Goal: Ask a question: Seek information or help from site administrators or community

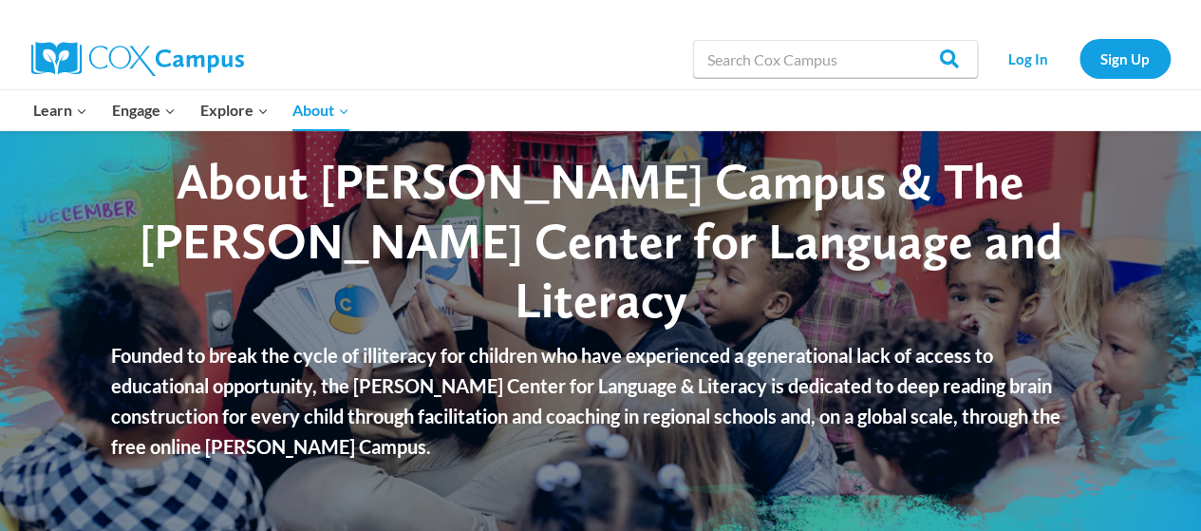
scroll to position [76, 0]
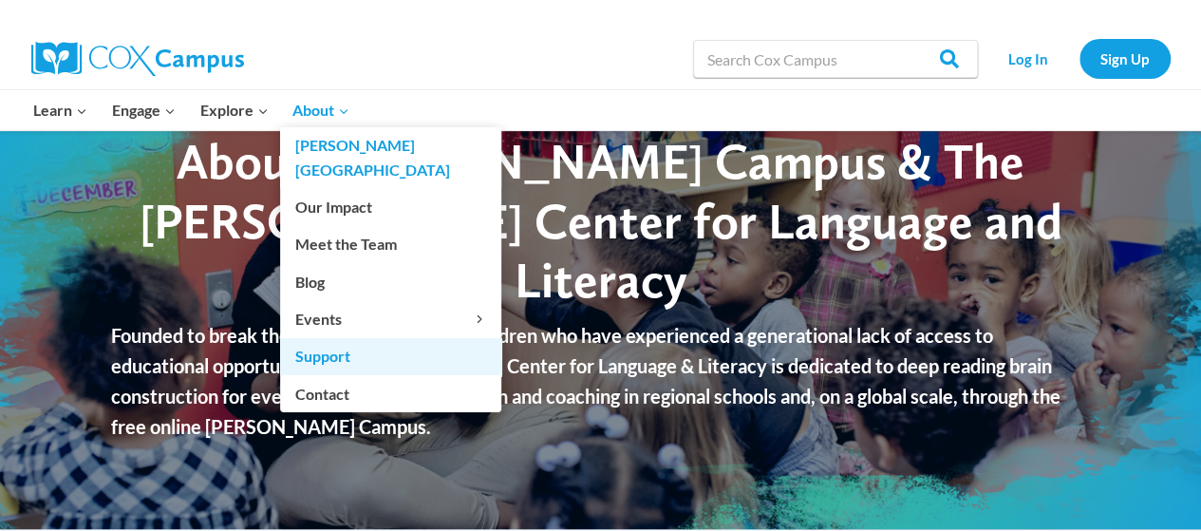
click at [361, 338] on link "Support" at bounding box center [390, 356] width 221 height 36
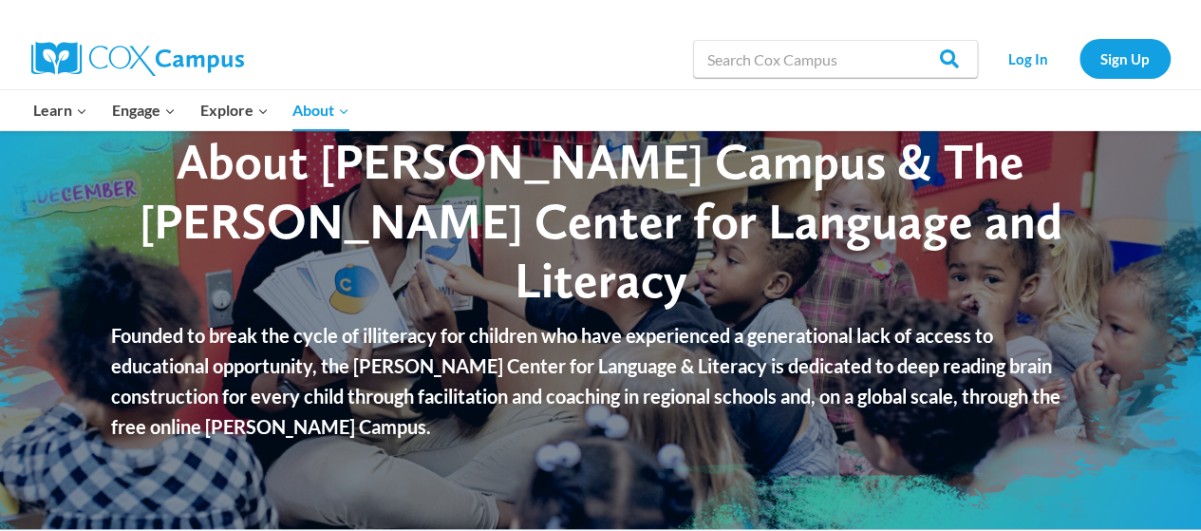
click at [557, 372] on p "Founded to break the cycle of illiteracy for children who have experienced a ge…" at bounding box center [600, 381] width 979 height 122
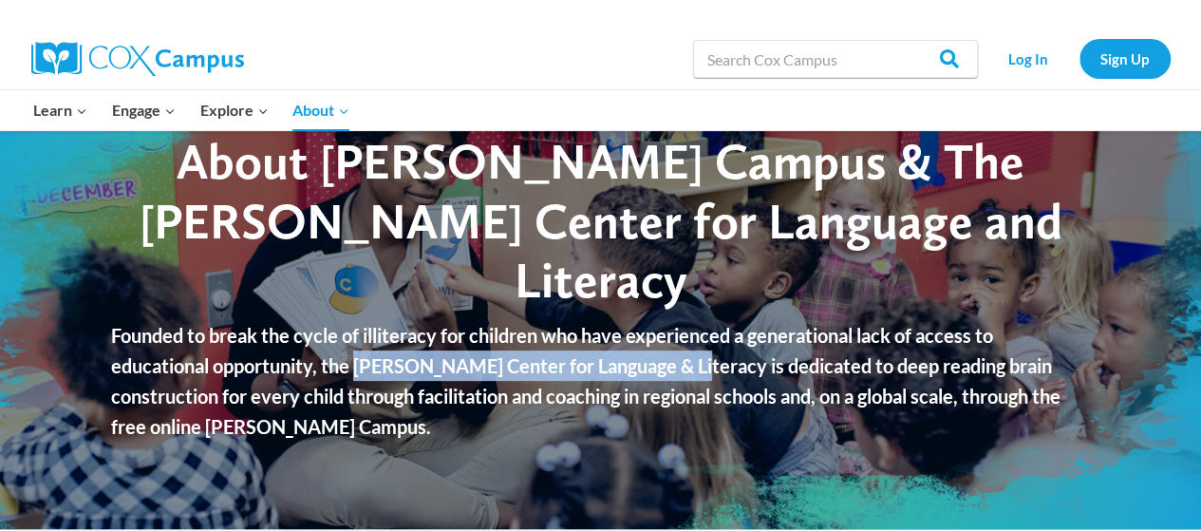
drag, startPoint x: 358, startPoint y: 332, endPoint x: 678, endPoint y: 340, distance: 320.1
click at [678, 340] on p "Founded to break the cycle of illiteracy for children who have experienced a ge…" at bounding box center [600, 381] width 979 height 122
copy p "Rollins Center for Language & Literacy"
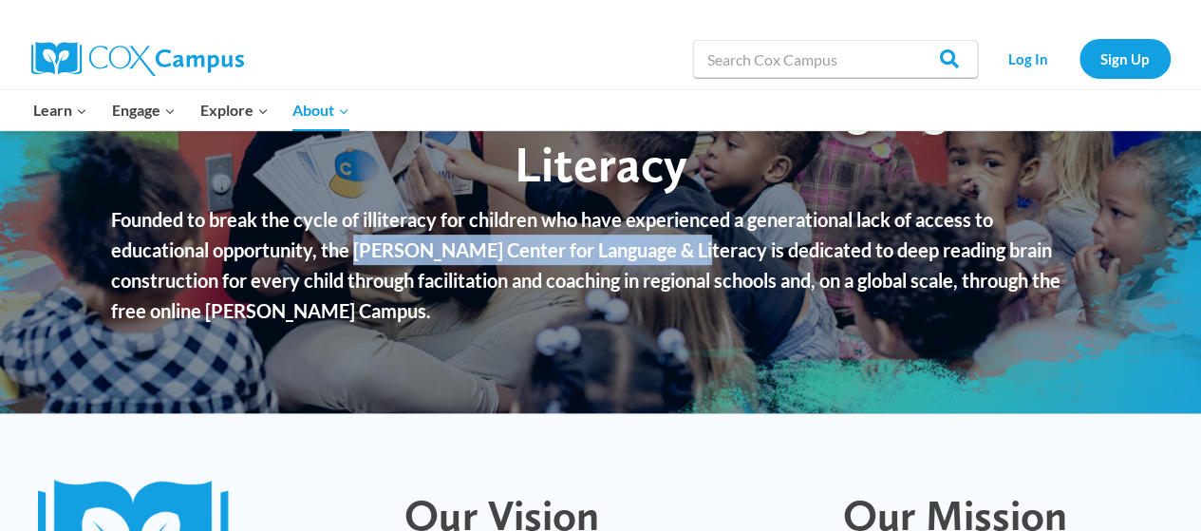
scroll to position [80, 0]
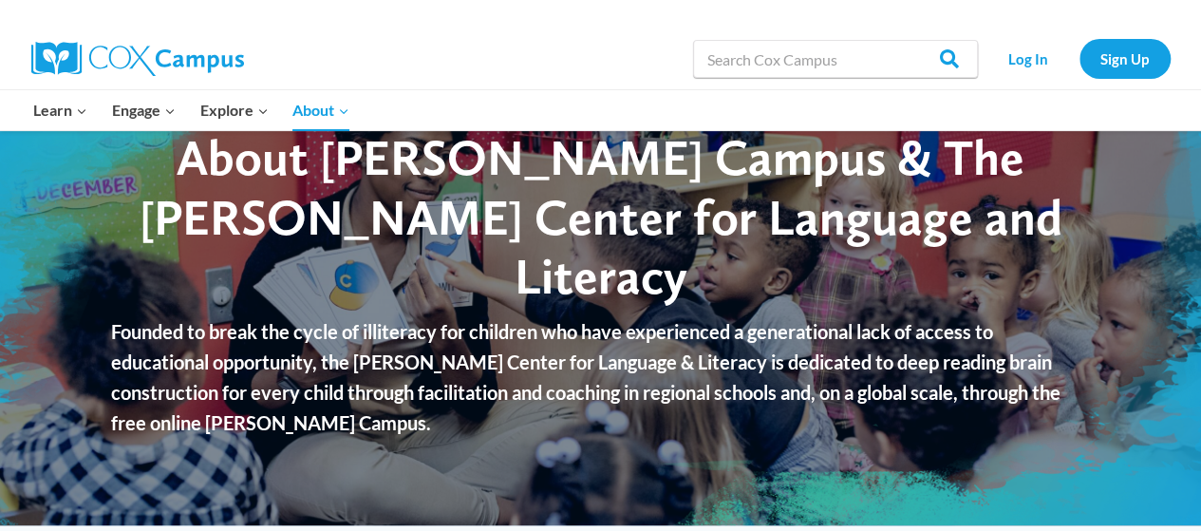
click at [970, 358] on p "Founded to break the cycle of illiteracy for children who have experienced a ge…" at bounding box center [600, 377] width 979 height 122
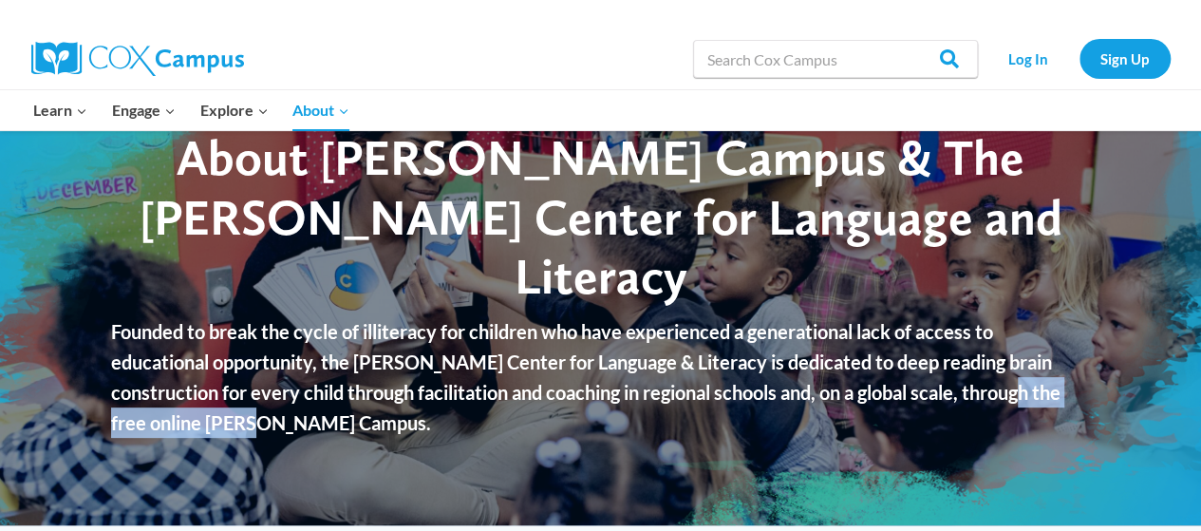
drag, startPoint x: 968, startPoint y: 360, endPoint x: 893, endPoint y: 405, distance: 87.3
click at [893, 405] on p "Founded to break the cycle of illiteracy for children who have experienced a ge…" at bounding box center [600, 377] width 979 height 122
copy p "free online Cox Campus."
